Goal: Task Accomplishment & Management: Complete application form

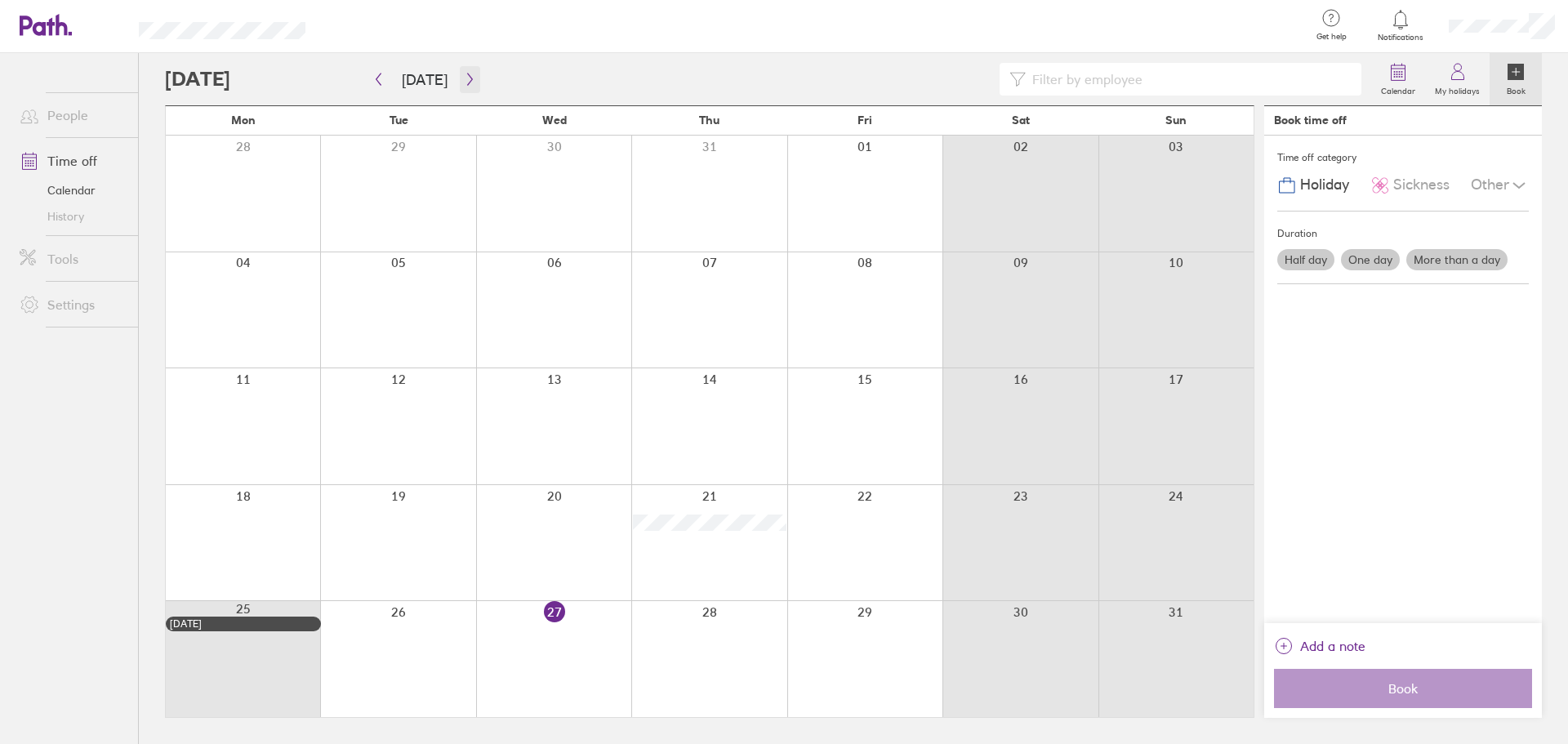
click at [461, 90] on button "button" at bounding box center [469, 79] width 20 height 27
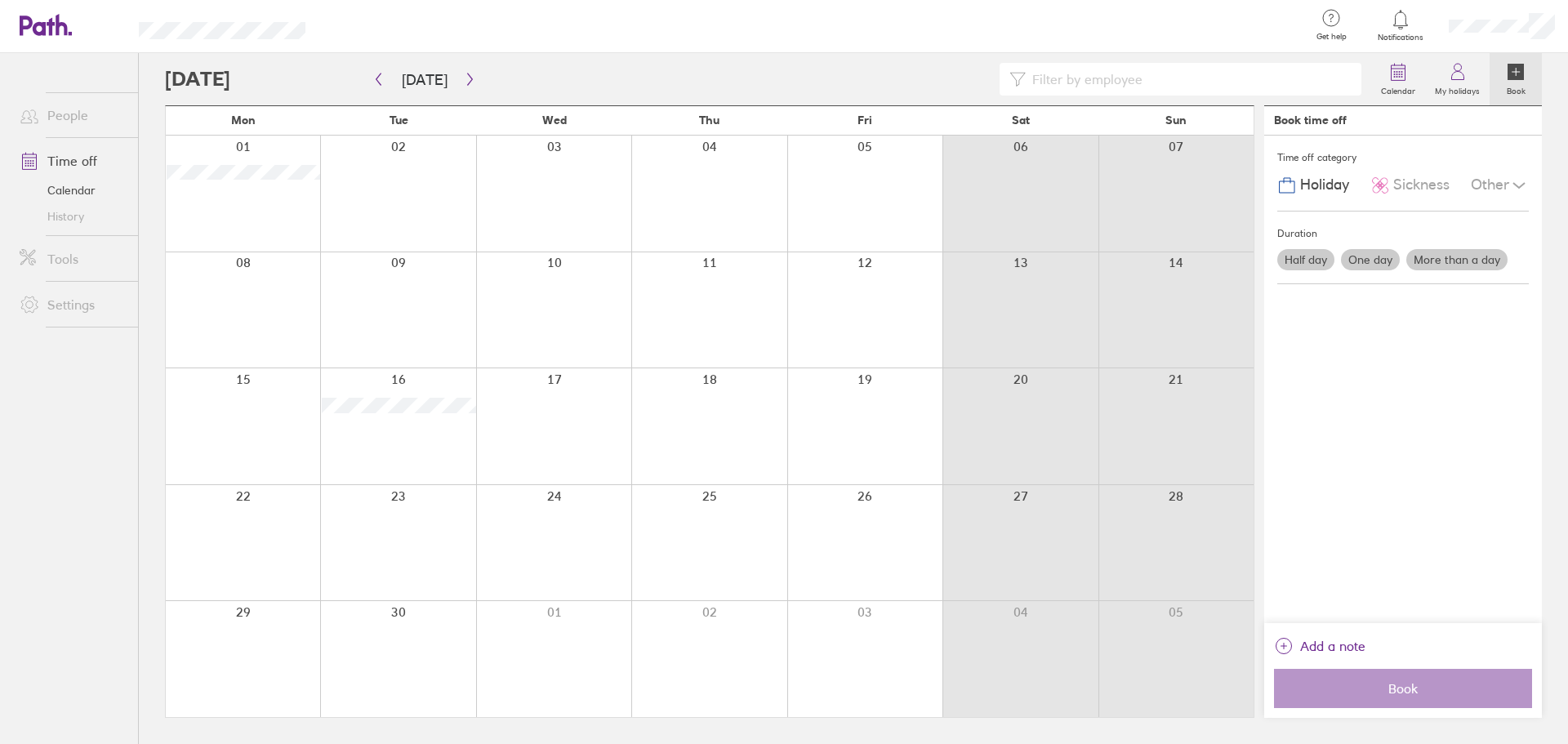
click at [398, 164] on div at bounding box center [397, 193] width 155 height 116
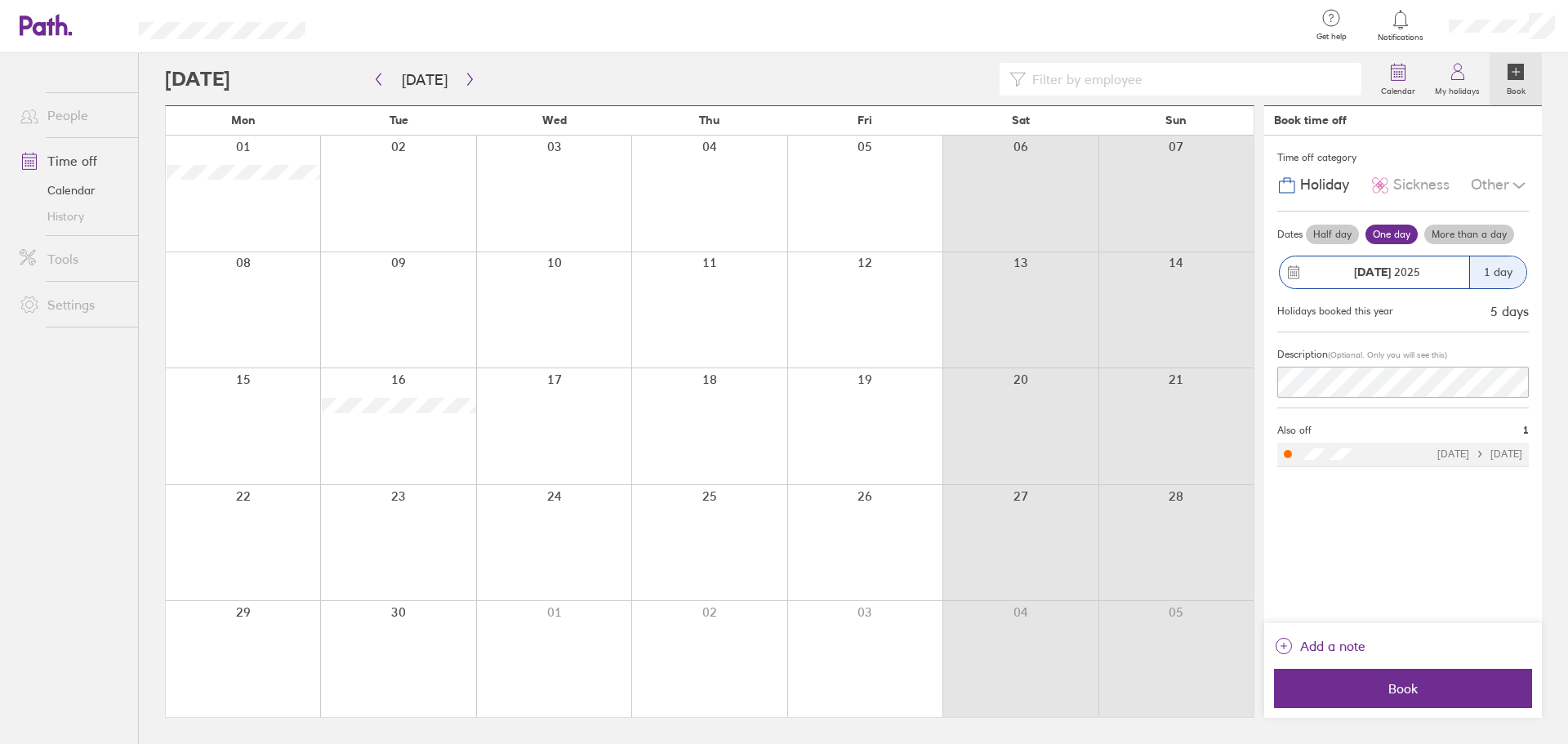
click at [1500, 186] on div "Other" at bounding box center [1499, 185] width 58 height 31
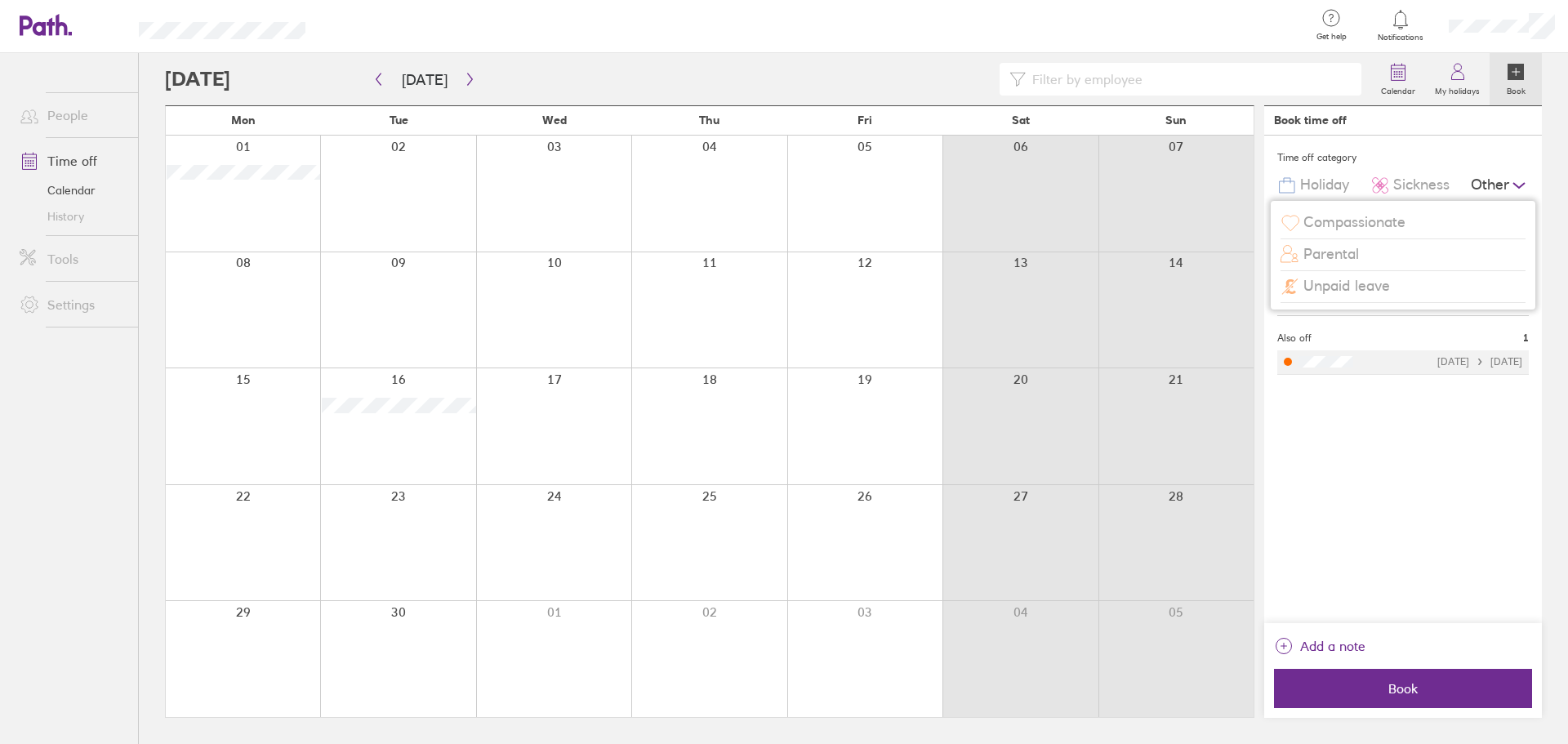
click at [1384, 224] on span "Compassionate" at bounding box center [1354, 223] width 102 height 17
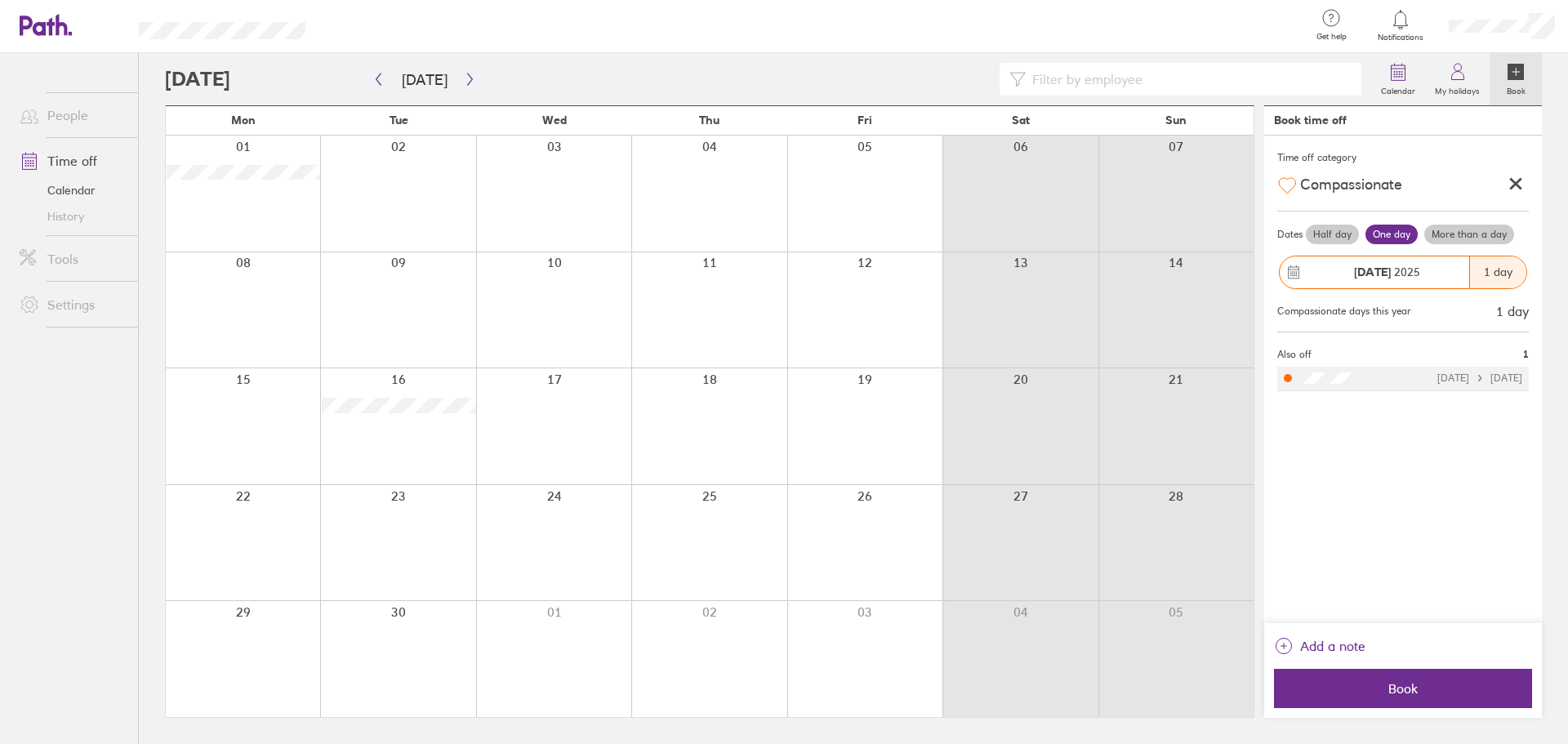
click at [1455, 234] on label "More than a day" at bounding box center [1469, 234] width 89 height 20
click at [0, 0] on input "More than a day" at bounding box center [0, 0] width 0 height 0
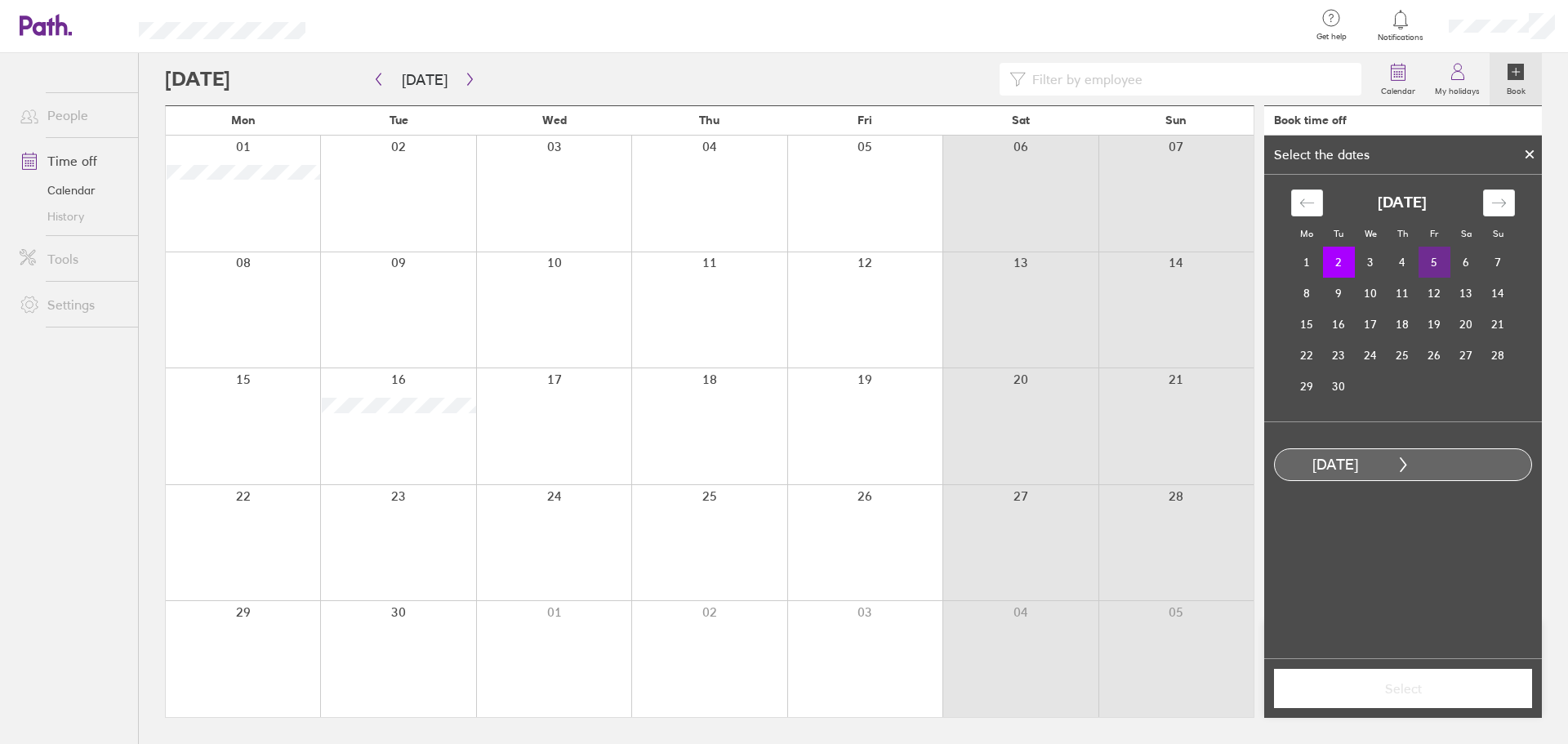
click at [1430, 260] on td "5" at bounding box center [1434, 262] width 31 height 31
click at [1424, 682] on span "Select" at bounding box center [1402, 688] width 235 height 14
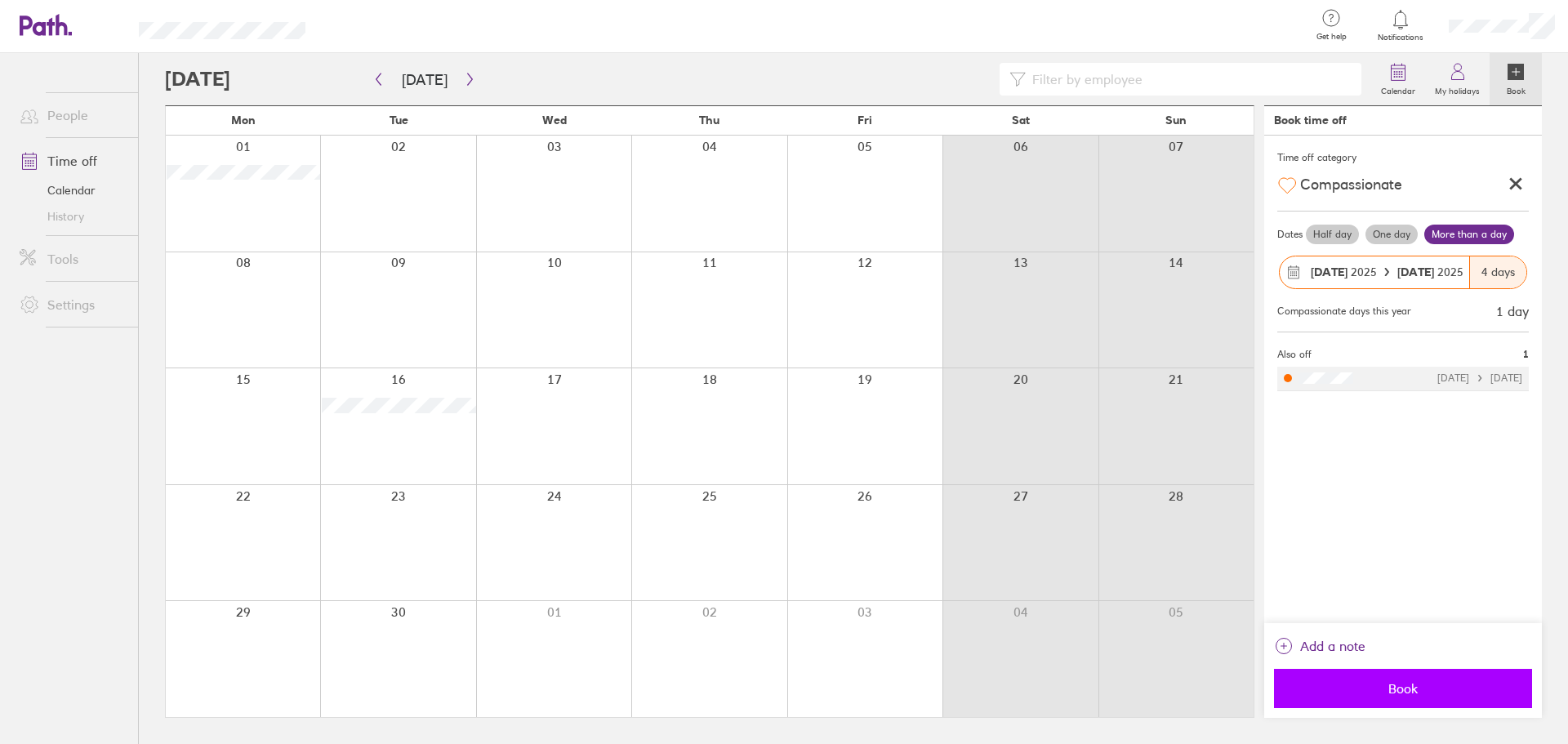
click at [1447, 677] on button "Book" at bounding box center [1402, 688] width 258 height 39
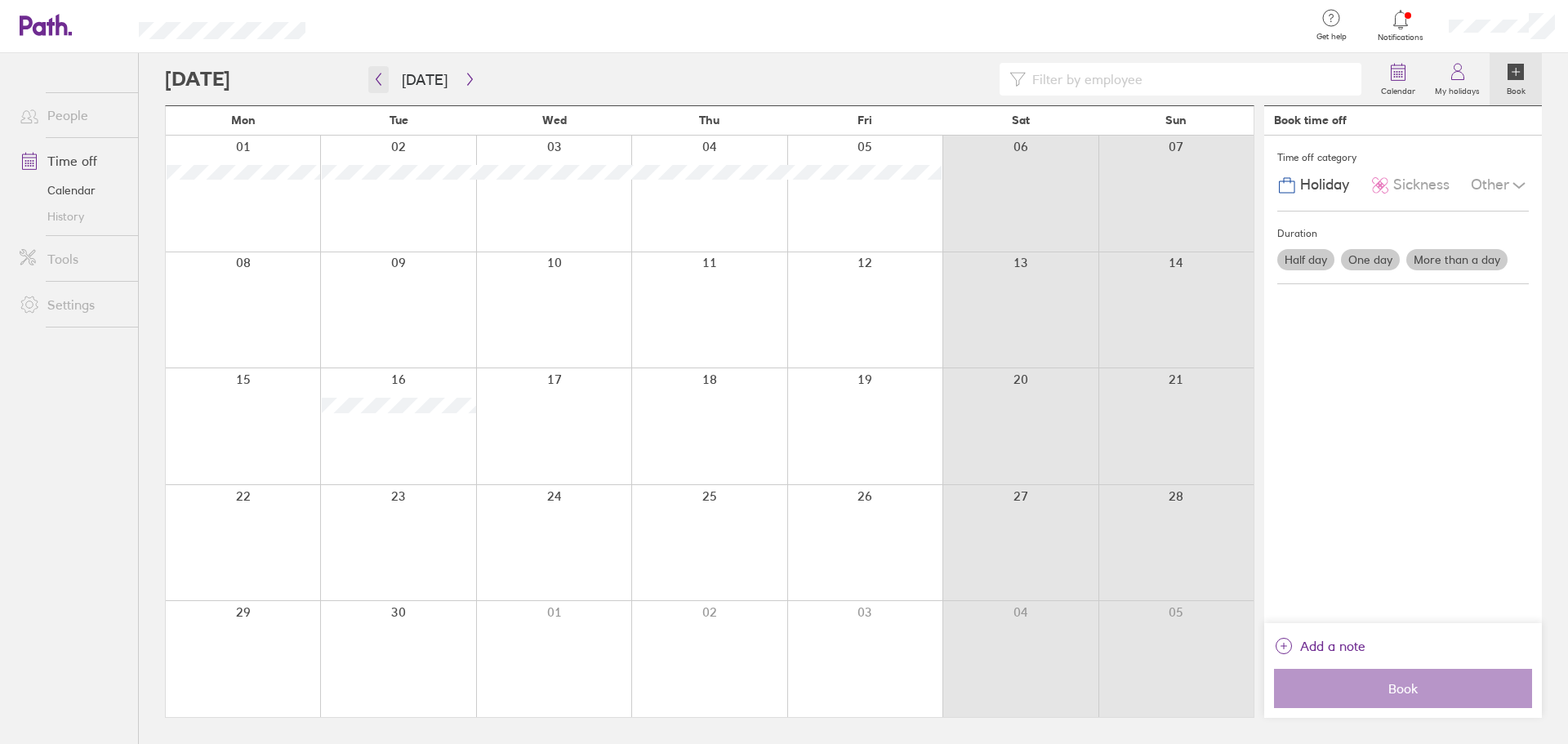
click at [387, 79] on button "button" at bounding box center [378, 79] width 20 height 27
